Goal: Task Accomplishment & Management: Manage account settings

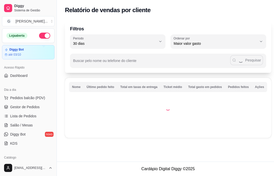
select select "30"
select select "HIGHEST_TOTAL_SPENT_WITH_ORDERS"
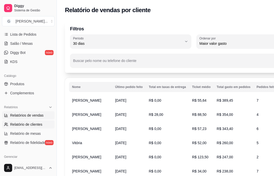
click at [30, 116] on span "Relatórios de vendas" at bounding box center [26, 115] width 33 height 5
select select "ALL"
select select "0"
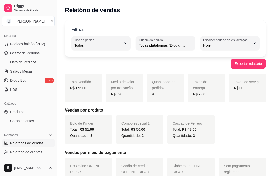
scroll to position [35, 0]
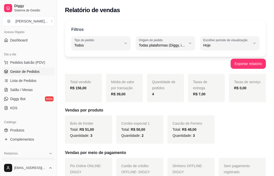
click at [29, 70] on span "Gestor de Pedidos" at bounding box center [24, 71] width 29 height 5
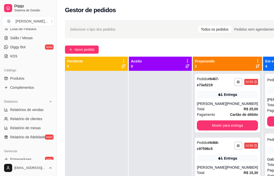
scroll to position [99, 0]
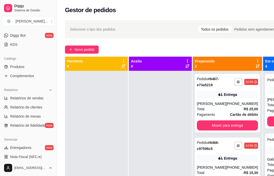
click at [39, 99] on span "Relatórios de vendas" at bounding box center [26, 98] width 33 height 5
select select "ALL"
select select "0"
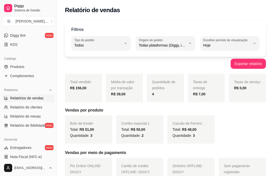
type input "-1"
select select "-1"
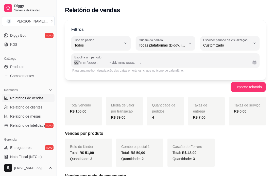
click at [74, 62] on div "dd" at bounding box center [76, 62] width 5 height 5
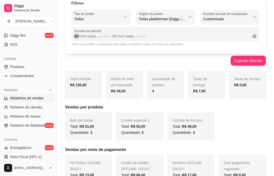
scroll to position [26, 0]
click at [82, 35] on div "mm" at bounding box center [83, 36] width 7 height 5
click at [113, 36] on div "dd" at bounding box center [110, 36] width 5 height 5
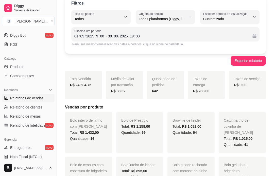
click at [36, 99] on span "Relatórios de vendas" at bounding box center [26, 98] width 33 height 5
click at [111, 29] on span "Todos" at bounding box center [98, 31] width 44 height 5
type input "0"
select select "0"
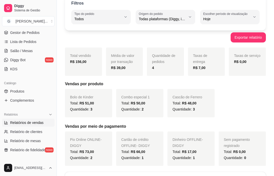
scroll to position [73, 0]
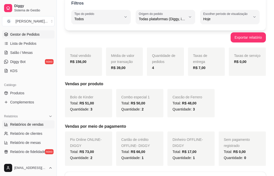
click at [33, 35] on span "Gestor de Pedidos" at bounding box center [24, 34] width 29 height 5
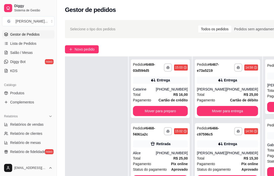
scroll to position [14, 0]
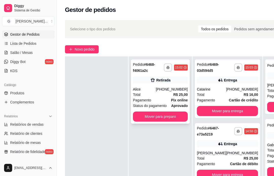
click at [160, 97] on div "Total R$ 25,00" at bounding box center [160, 95] width 55 height 6
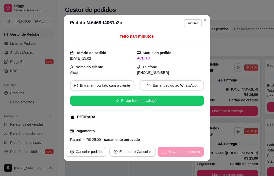
click at [176, 151] on div "Mover para preparo" at bounding box center [180, 152] width 46 height 10
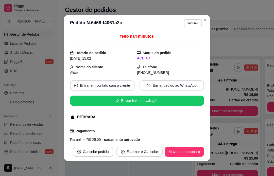
click at [186, 153] on div "Mover para preparo" at bounding box center [184, 152] width 39 height 10
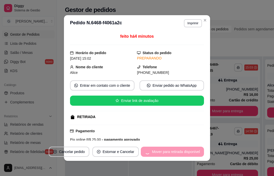
click at [173, 168] on div at bounding box center [160, 145] width 63 height 176
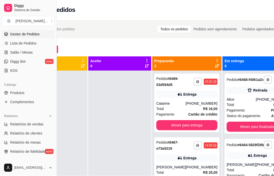
scroll to position [0, 0]
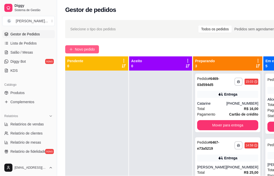
click at [85, 50] on span "Novo pedido" at bounding box center [85, 50] width 20 height 6
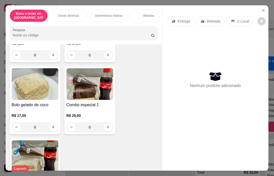
scroll to position [89, 0]
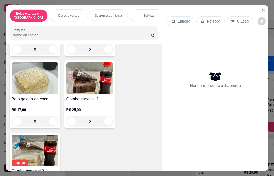
type input "1"
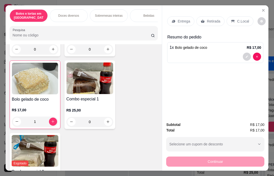
click at [183, 19] on p "Entrega" at bounding box center [183, 21] width 12 height 5
click at [209, 19] on p "Retirada" at bounding box center [213, 21] width 13 height 5
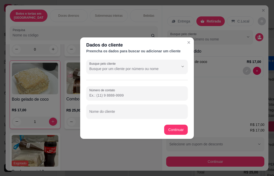
scroll to position [0, 0]
type input "[PHONE_NUMBER]"
click at [116, 112] on div "Nome do cliente" at bounding box center [136, 112] width 101 height 14
type input "[PERSON_NAME]"
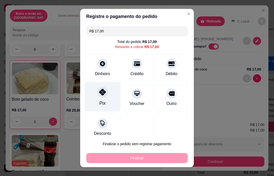
click at [104, 99] on div "Pix" at bounding box center [103, 97] width 36 height 30
type input "R$ 0,00"
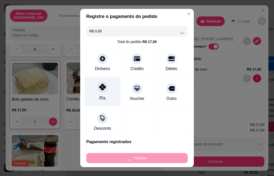
type input "0"
type input "-R$ 17,00"
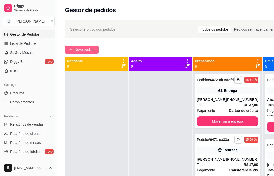
click at [85, 50] on span "Novo pedido" at bounding box center [85, 50] width 20 height 6
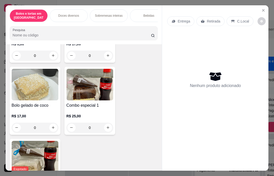
scroll to position [86, 0]
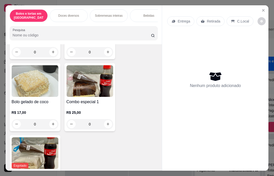
type input "1"
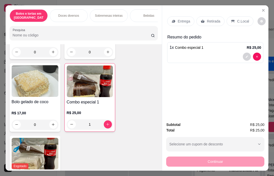
click at [181, 19] on p "Entrega" at bounding box center [183, 21] width 12 height 5
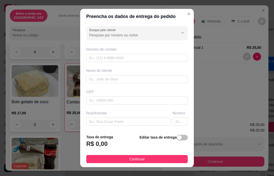
click at [117, 33] on div at bounding box center [136, 33] width 95 height 10
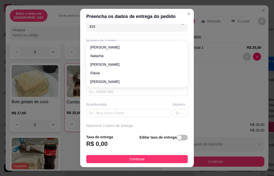
type input "3159"
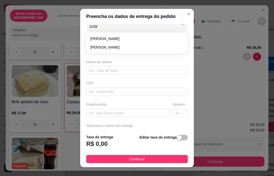
type input "11910143159"
type input "[PERSON_NAME]"
type input "0750000"
type input "Rua [PERSON_NAME]"
type input "280"
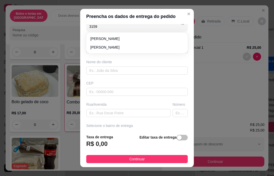
type input "Santa Isabel"
type input "[PERSON_NAME]"
click at [110, 39] on div "Número de contato" at bounding box center [136, 40] width 101 height 5
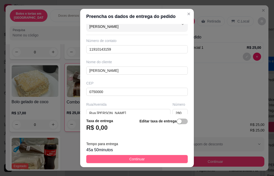
click at [145, 158] on span "Continuar" at bounding box center [136, 160] width 15 height 6
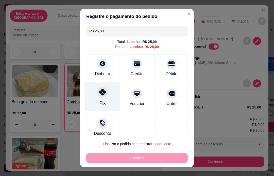
click at [106, 98] on div "Pix" at bounding box center [103, 97] width 36 height 30
type input "R$ 0,00"
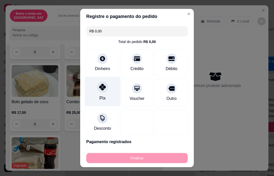
type input "0"
type input "-R$ 25,00"
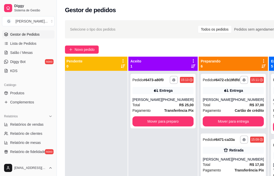
scroll to position [0, 0]
click at [157, 127] on div "Mover para preparo" at bounding box center [163, 122] width 61 height 10
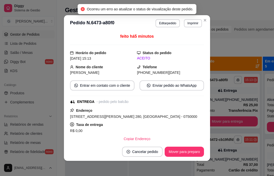
click at [137, 174] on div at bounding box center [160, 159] width 63 height 176
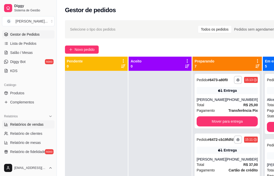
click at [35, 125] on span "Relatórios de vendas" at bounding box center [26, 124] width 33 height 5
